Goal: Information Seeking & Learning: Find specific page/section

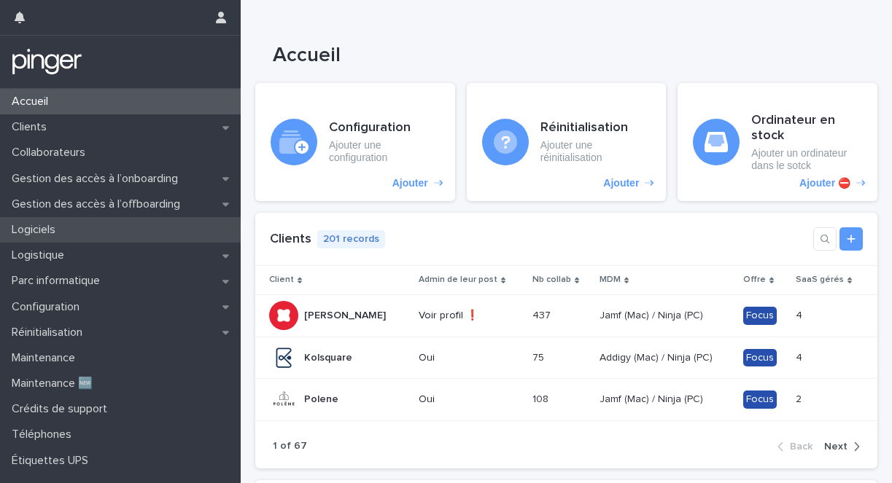
click at [28, 223] on p "Logiciels" at bounding box center [36, 230] width 61 height 14
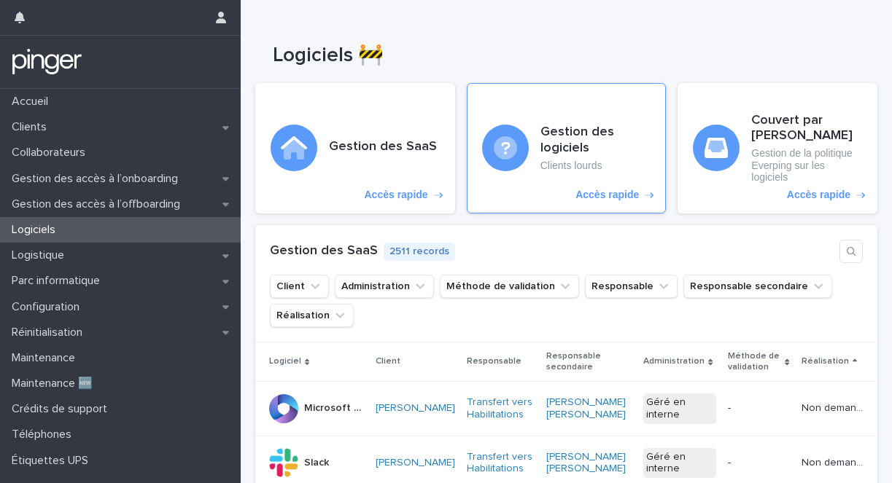
click at [568, 166] on p "Clients lourds" at bounding box center [595, 166] width 111 height 12
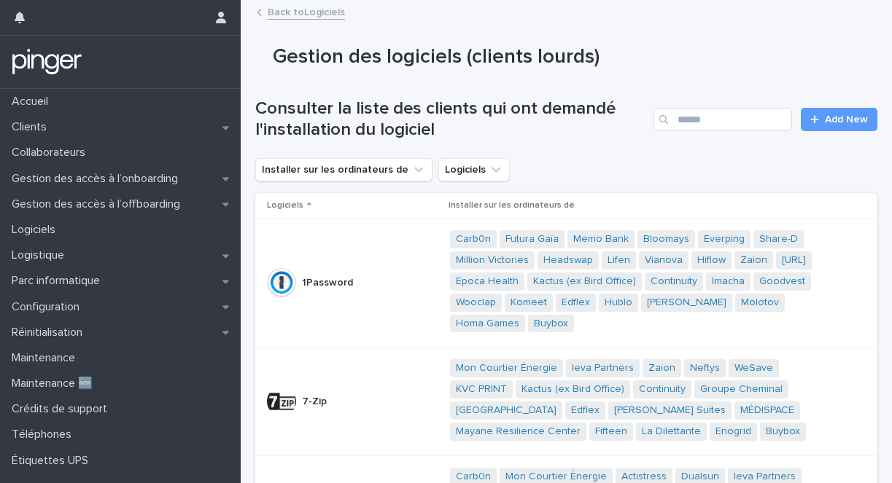
click at [664, 128] on div "Search" at bounding box center [664, 119] width 23 height 23
click at [690, 128] on input "Search" at bounding box center [722, 119] width 139 height 23
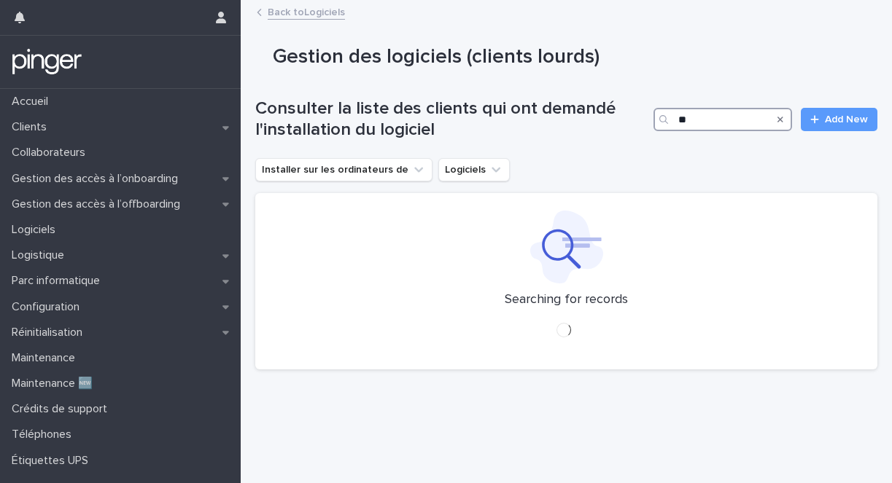
type input "*"
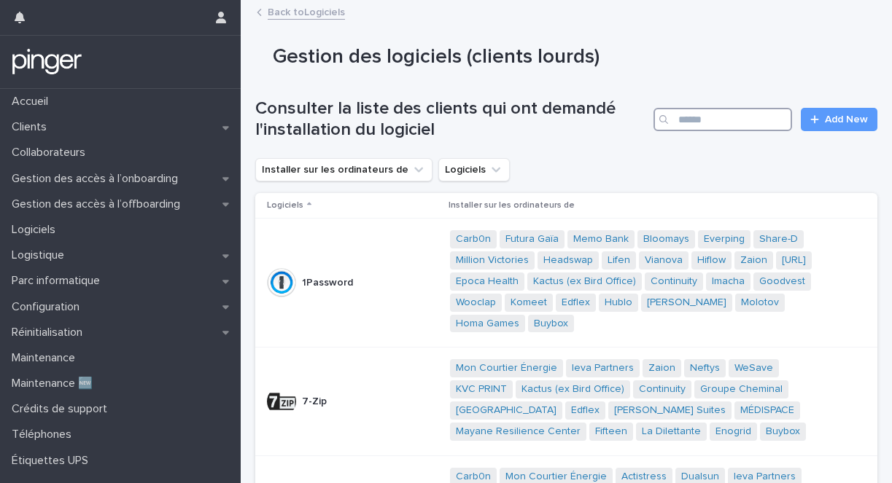
click at [673, 124] on input "Search" at bounding box center [722, 119] width 139 height 23
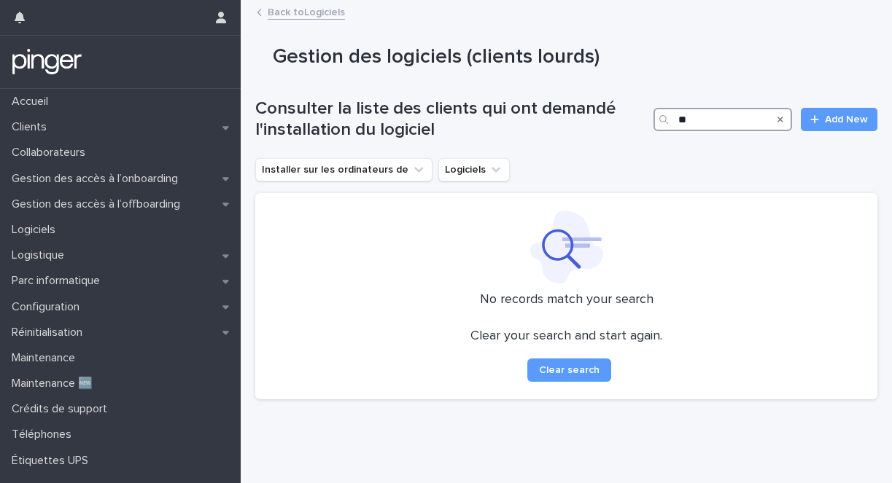
type input "*"
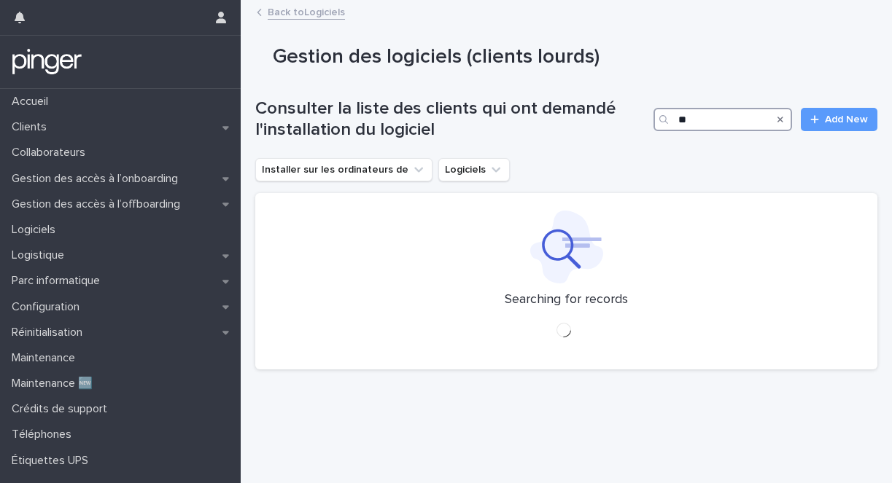
type input "*"
